Goal: Information Seeking & Learning: Find specific fact

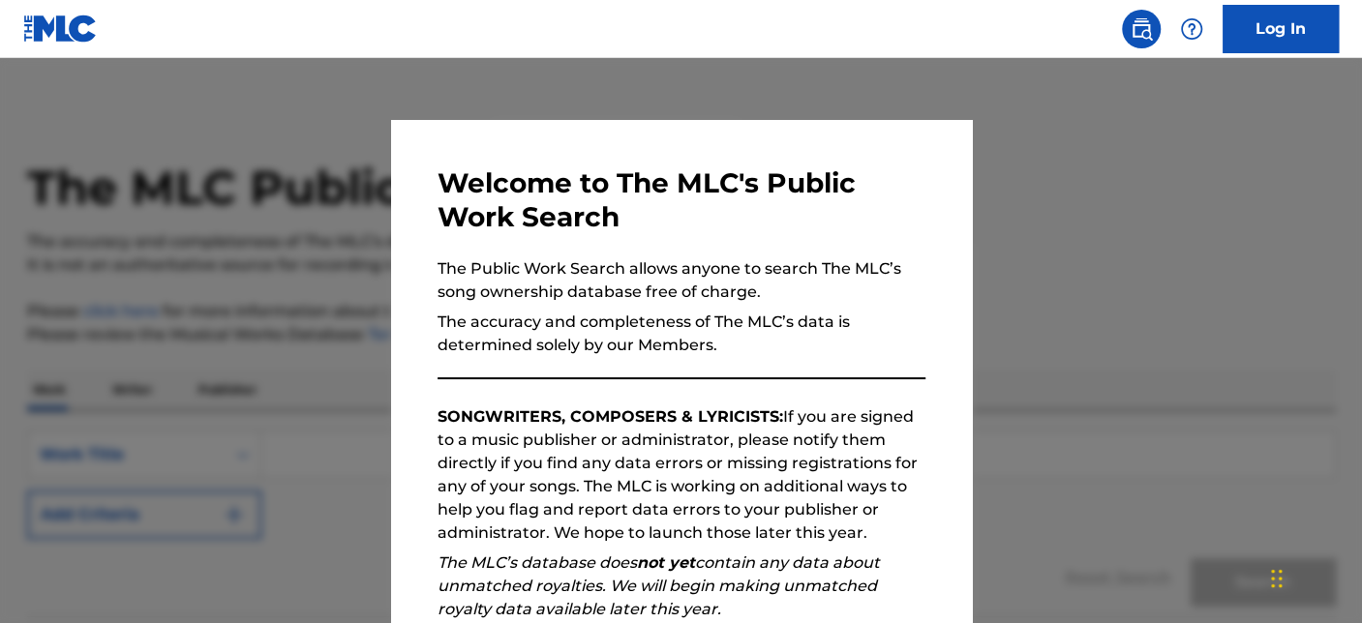
click at [841, 101] on div at bounding box center [681, 369] width 1362 height 623
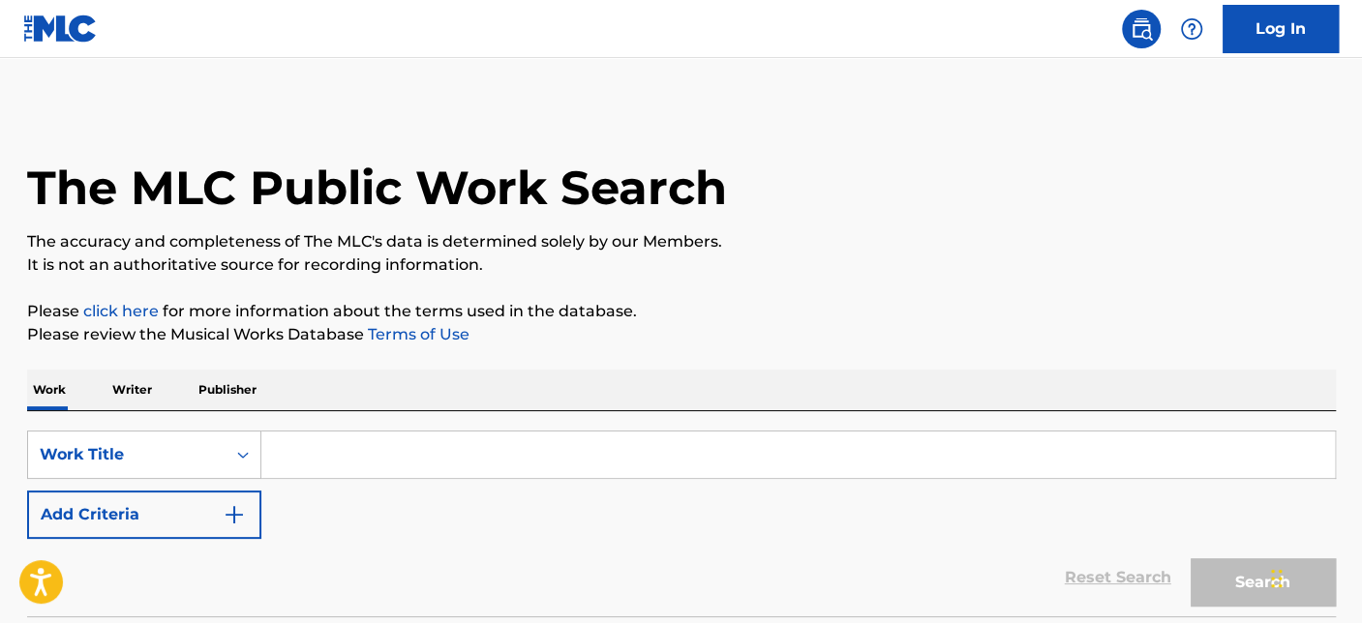
click at [428, 468] on input "Search Form" at bounding box center [797, 455] width 1073 height 46
paste input "[PERSON_NAME]"
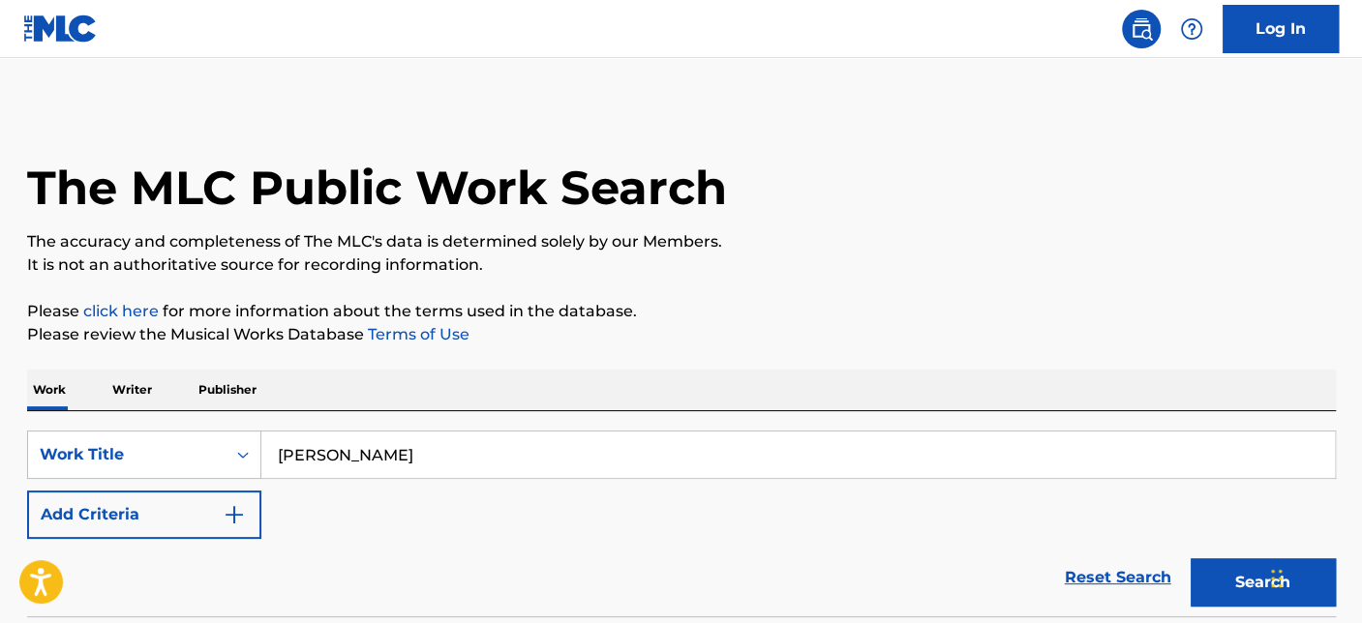
type input "[PERSON_NAME]"
click at [191, 519] on button "Add Criteria" at bounding box center [144, 515] width 234 height 48
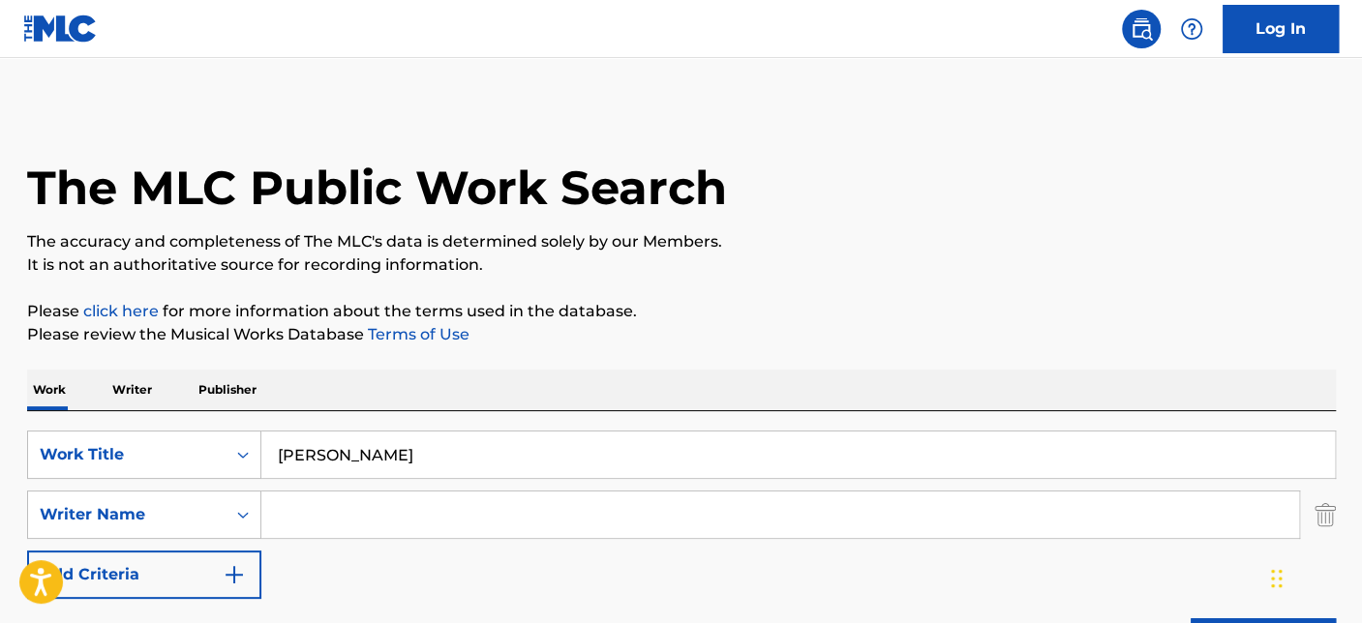
click at [498, 518] on input "Search Form" at bounding box center [779, 515] width 1037 height 46
paste input "Haider"
type input "Haider"
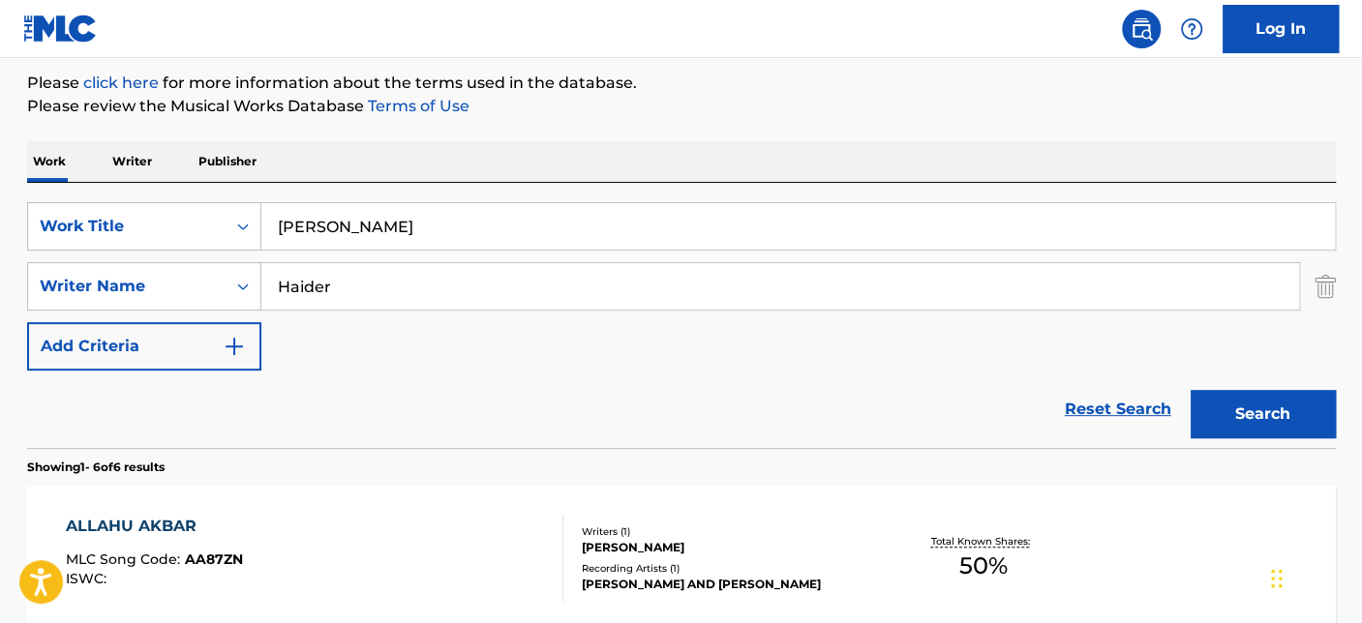
scroll to position [430, 0]
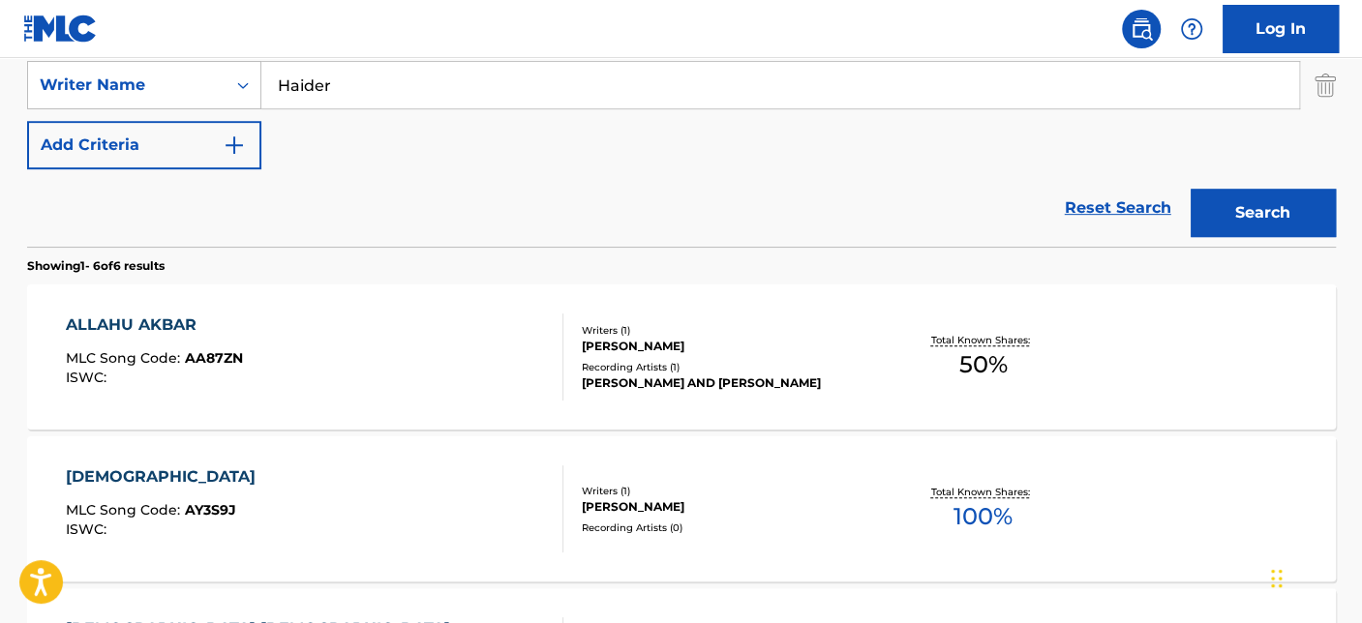
click at [503, 363] on div "ALLAHU AKBAR MLC Song Code : AA87ZN ISWC :" at bounding box center [314, 357] width 497 height 87
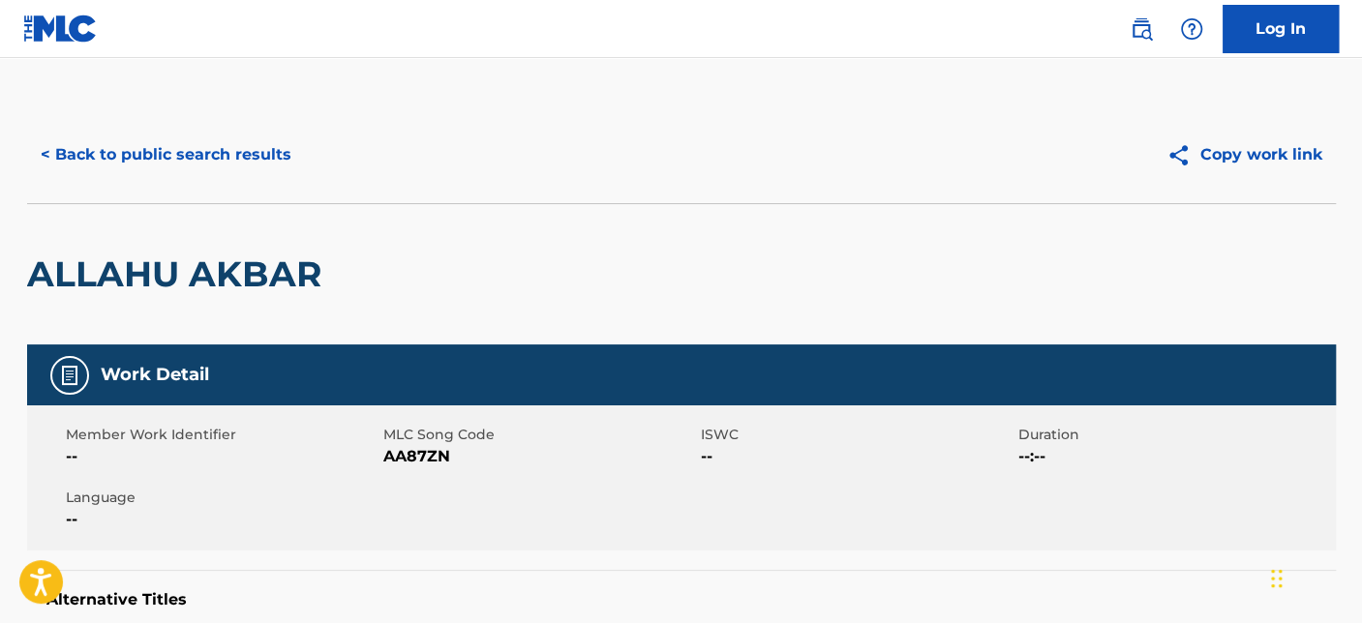
click at [221, 147] on button "< Back to public search results" at bounding box center [166, 155] width 278 height 48
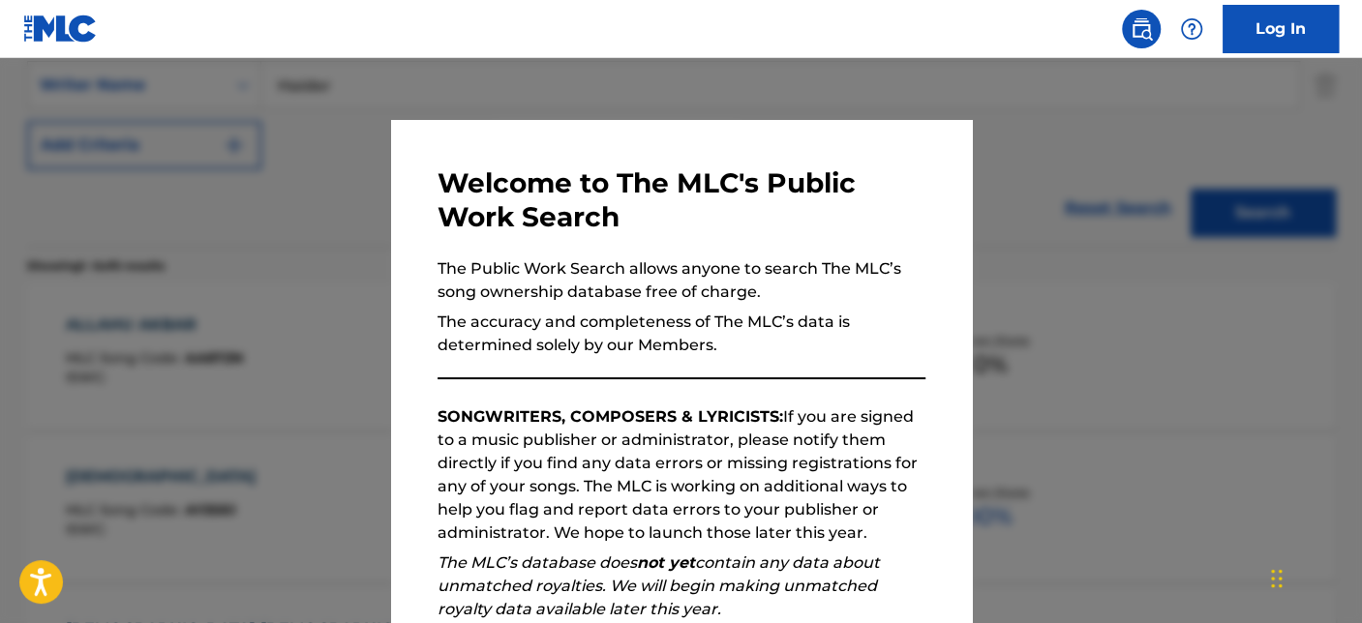
click at [179, 264] on div at bounding box center [681, 369] width 1362 height 623
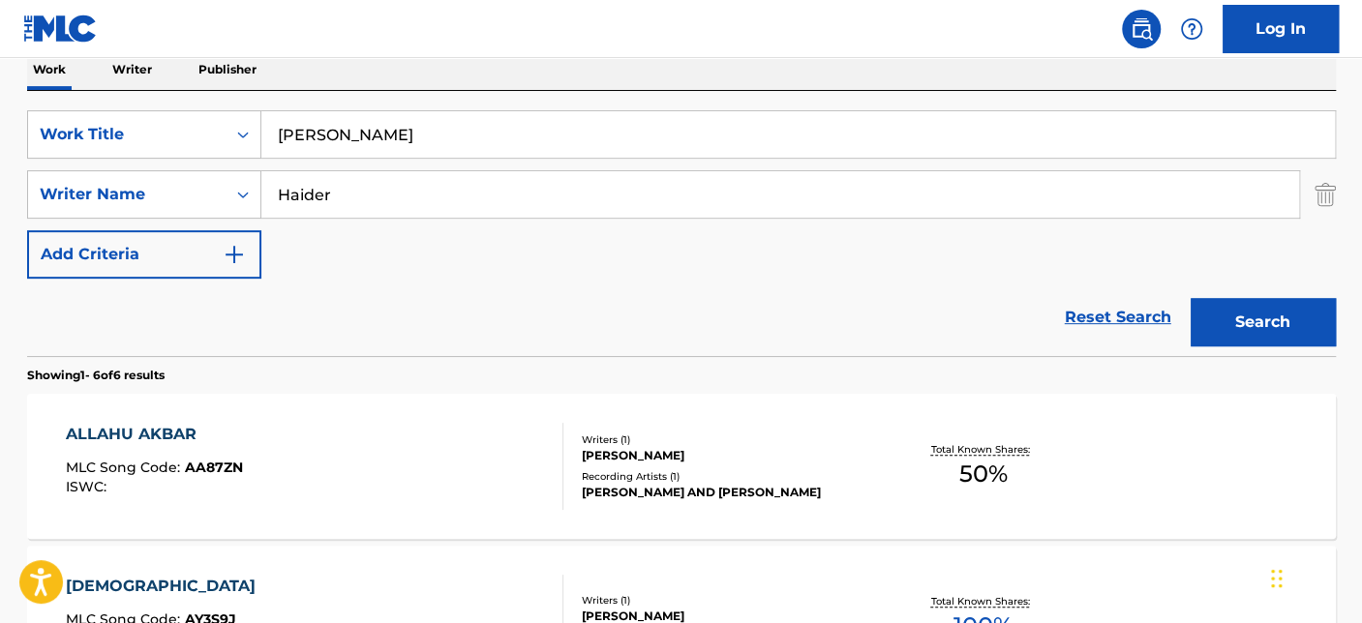
scroll to position [215, 0]
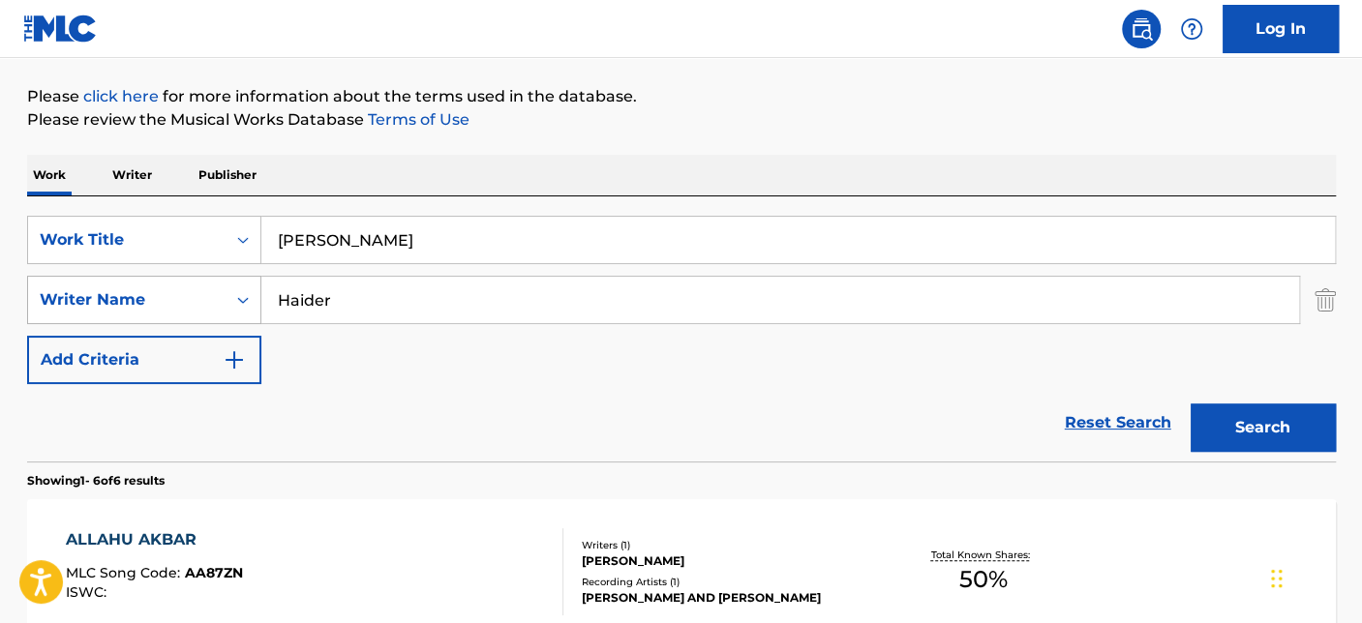
drag, startPoint x: 390, startPoint y: 299, endPoint x: 199, endPoint y: 298, distance: 190.6
click at [199, 298] on div "SearchWithCriteriab83cdb8f-0f9b-422a-bef1-1600b9ae5d8e Writer Name [PERSON_NAME]" at bounding box center [681, 300] width 1308 height 48
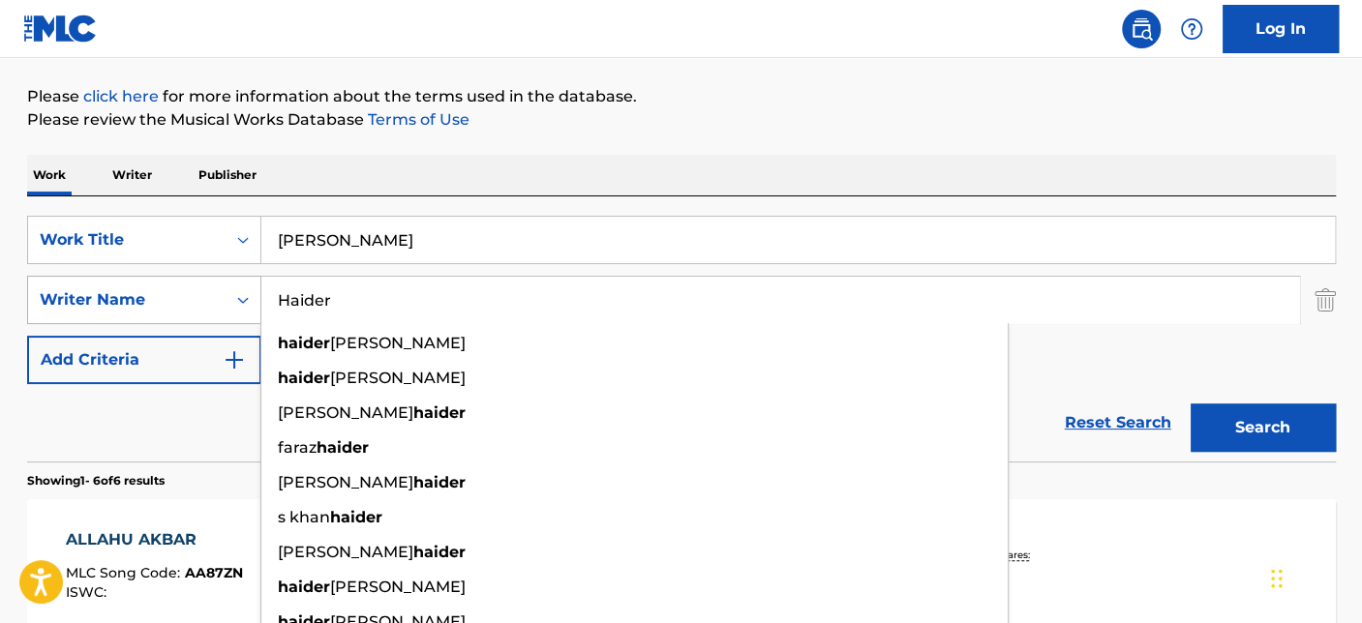
paste input "[PERSON_NAME]"
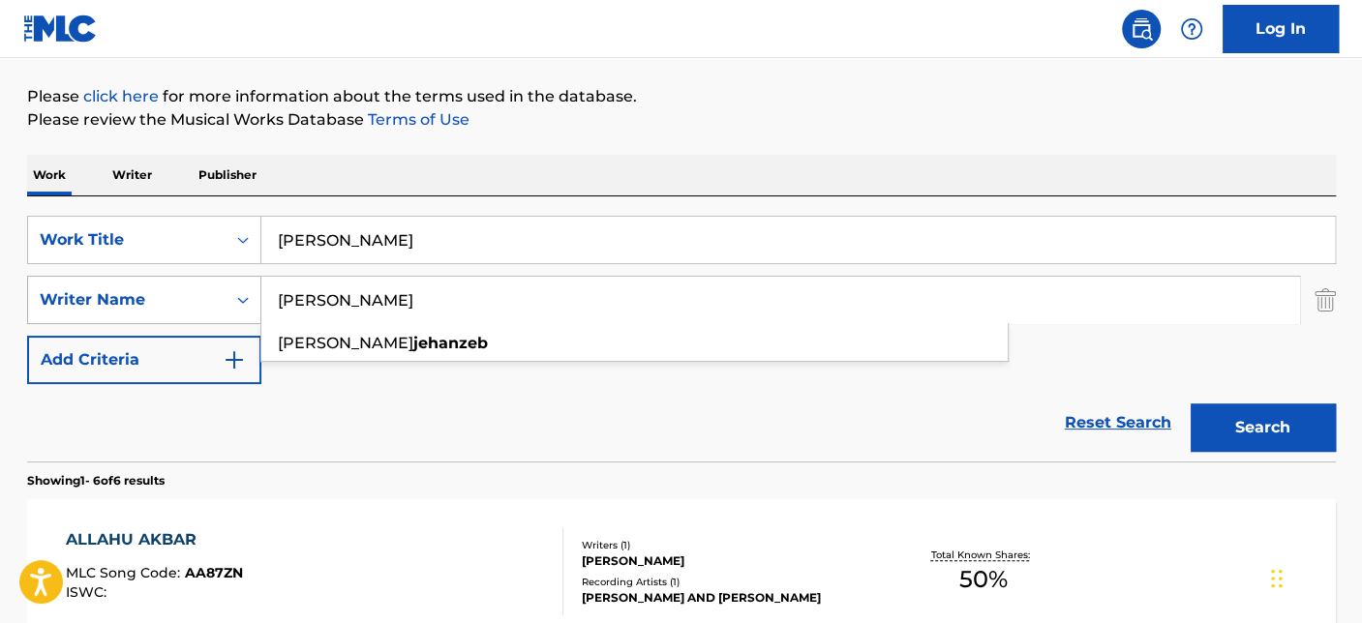
type input "[PERSON_NAME]"
click at [1190, 404] on button "Search" at bounding box center [1262, 428] width 145 height 48
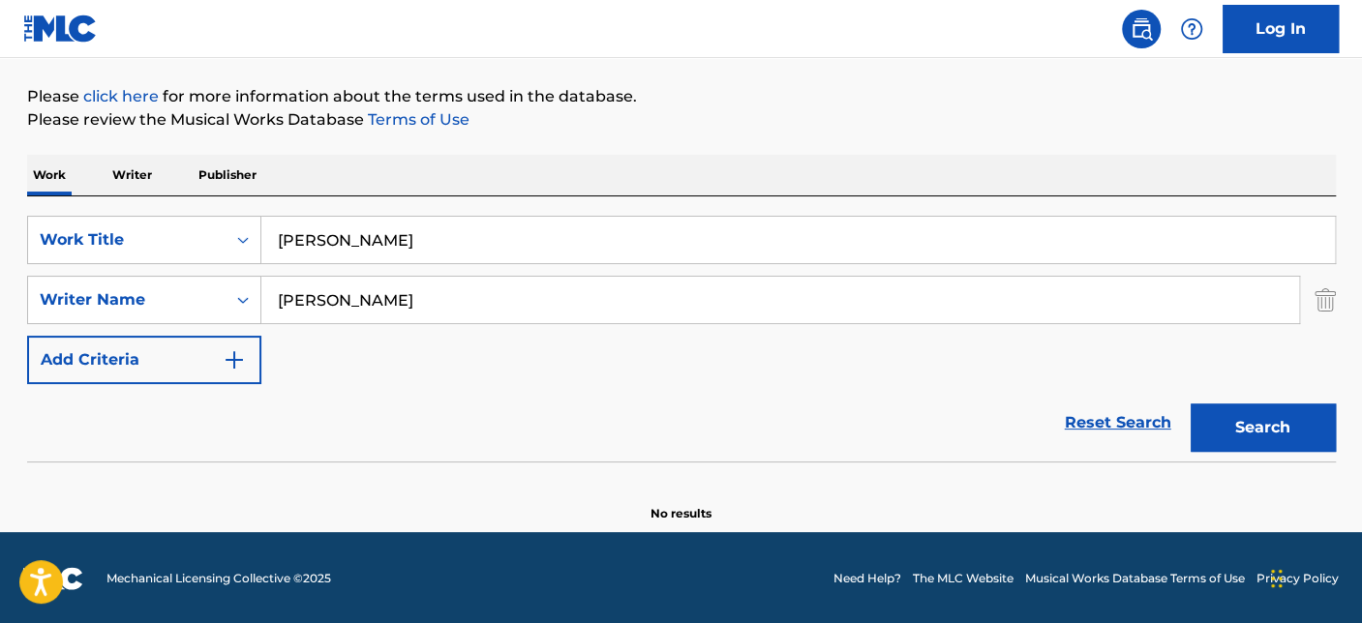
click at [530, 178] on div "Work Writer Publisher" at bounding box center [681, 175] width 1308 height 41
click at [1121, 434] on link "Reset Search" at bounding box center [1118, 423] width 126 height 43
